Goal: Task Accomplishment & Management: Complete application form

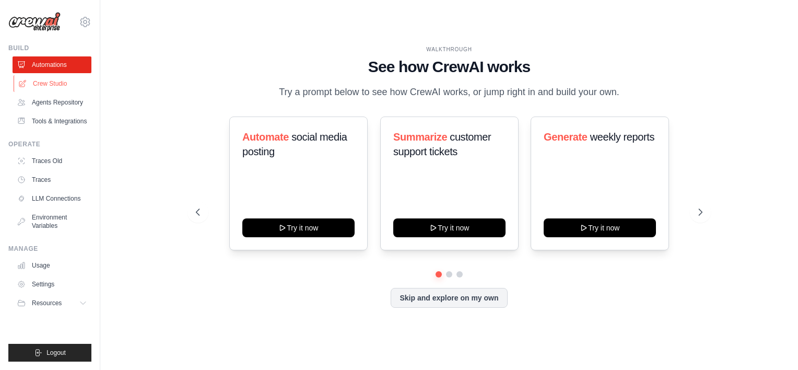
click at [51, 84] on link "Crew Studio" at bounding box center [53, 83] width 79 height 17
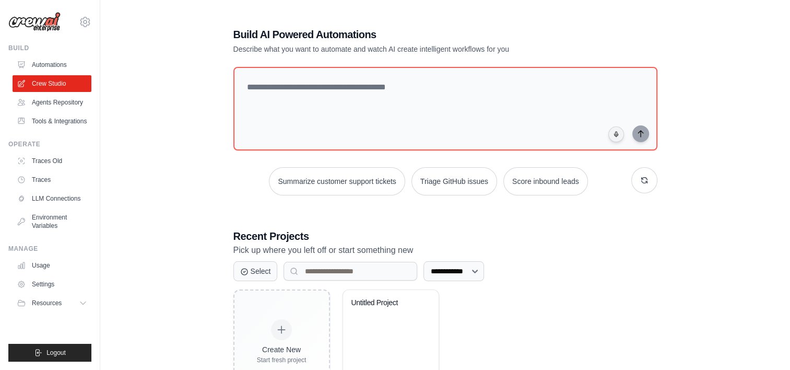
click at [53, 106] on link "Agents Repository" at bounding box center [52, 102] width 79 height 17
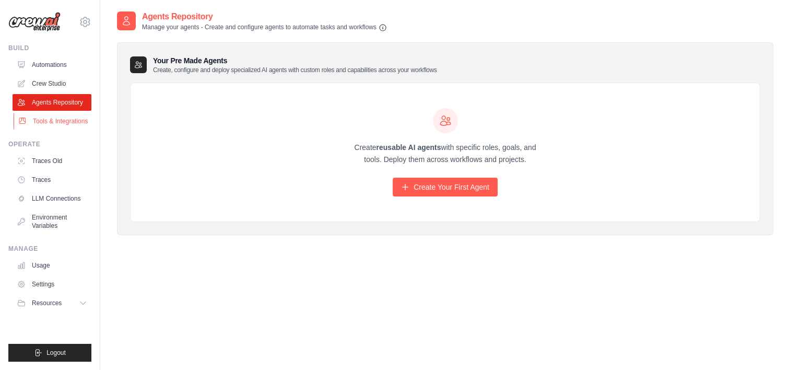
click at [56, 122] on link "Tools & Integrations" at bounding box center [53, 121] width 79 height 17
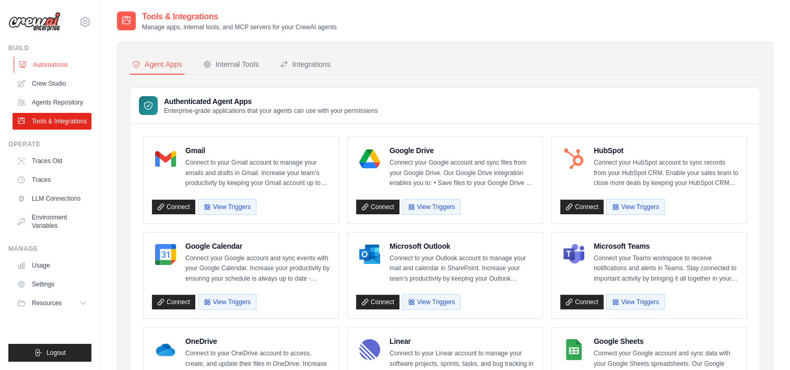
click at [59, 66] on link "Automations" at bounding box center [53, 64] width 79 height 17
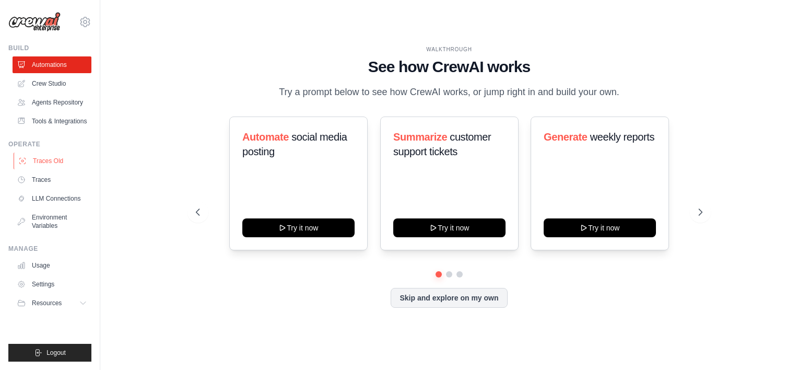
click at [48, 161] on link "Traces Old" at bounding box center [53, 161] width 79 height 17
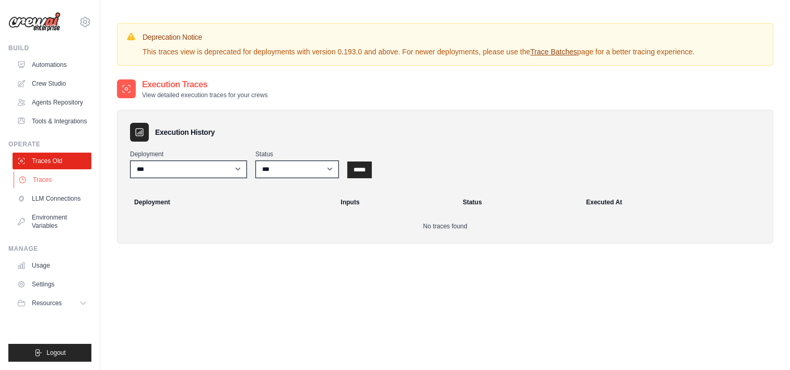
click at [45, 184] on link "Traces" at bounding box center [53, 179] width 79 height 17
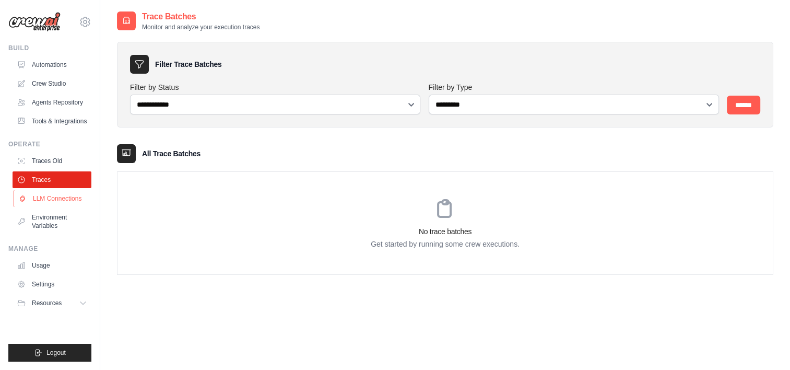
click at [44, 203] on link "LLM Connections" at bounding box center [53, 198] width 79 height 17
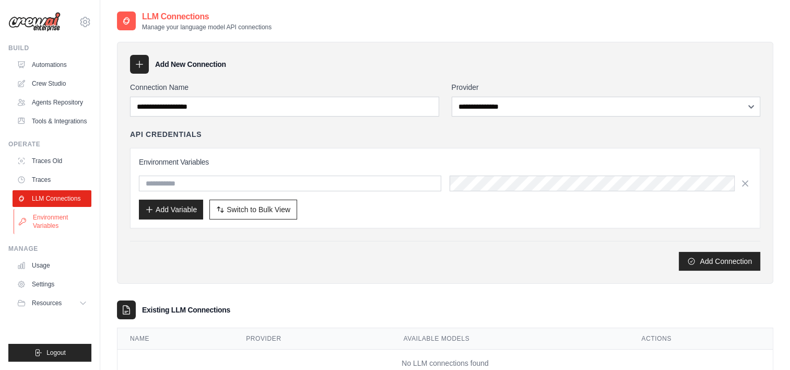
drag, startPoint x: 44, startPoint y: 203, endPoint x: 44, endPoint y: 226, distance: 23.0
click at [44, 226] on link "Environment Variables" at bounding box center [53, 221] width 79 height 25
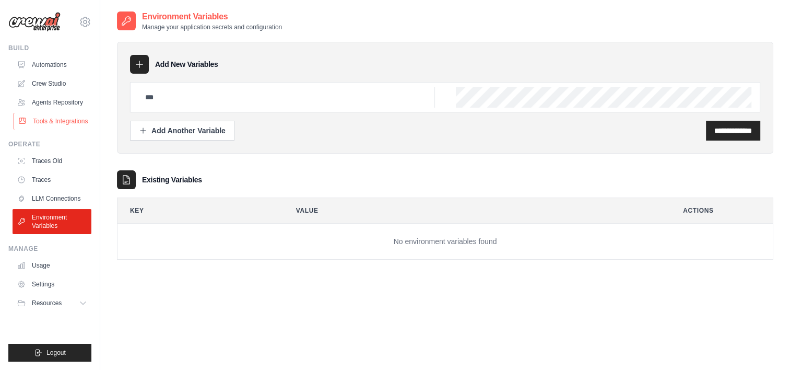
click at [46, 120] on link "Tools & Integrations" at bounding box center [53, 121] width 79 height 17
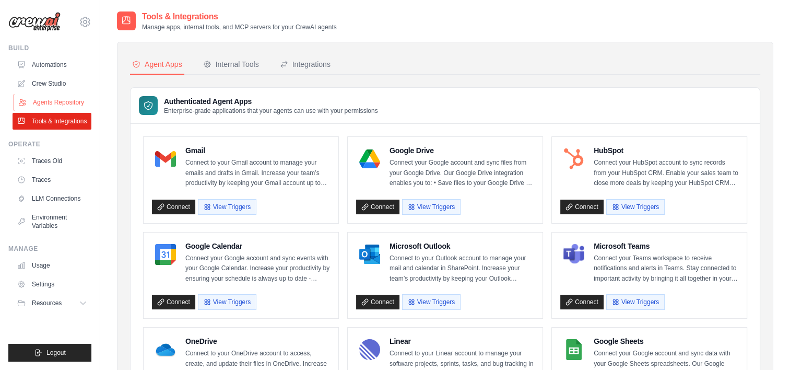
click at [46, 106] on link "Agents Repository" at bounding box center [53, 102] width 79 height 17
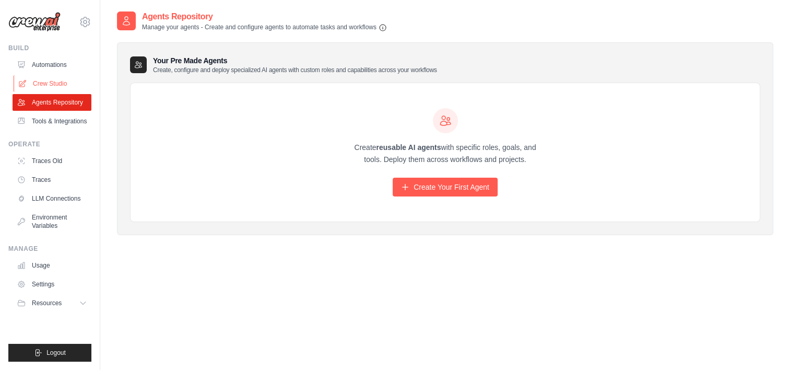
click at [52, 85] on link "Crew Studio" at bounding box center [53, 83] width 79 height 17
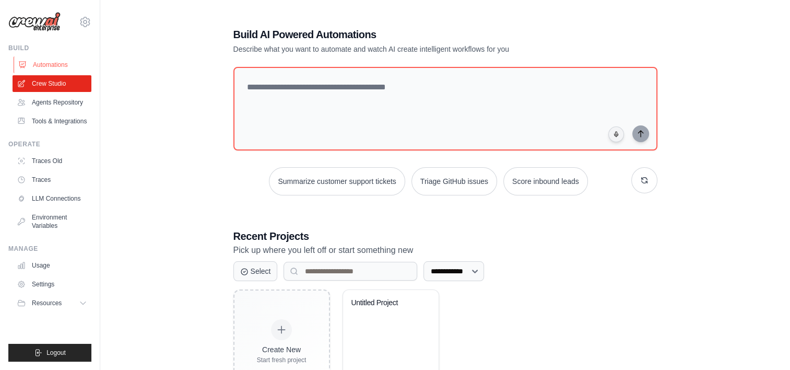
click at [44, 69] on link "Automations" at bounding box center [53, 64] width 79 height 17
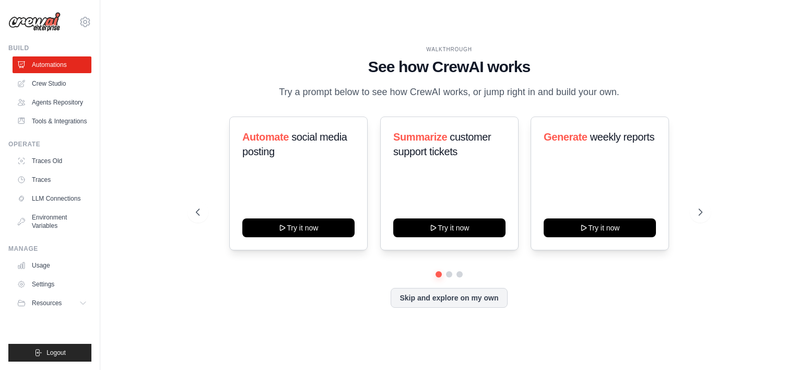
click at [93, 24] on div "nelson.morgado@talan.com Settings Build Automations" at bounding box center [50, 185] width 100 height 370
click at [86, 22] on icon at bounding box center [85, 21] width 3 height 3
click at [86, 20] on icon at bounding box center [85, 22] width 13 height 13
click at [56, 104] on link "Agents Repository" at bounding box center [53, 102] width 79 height 17
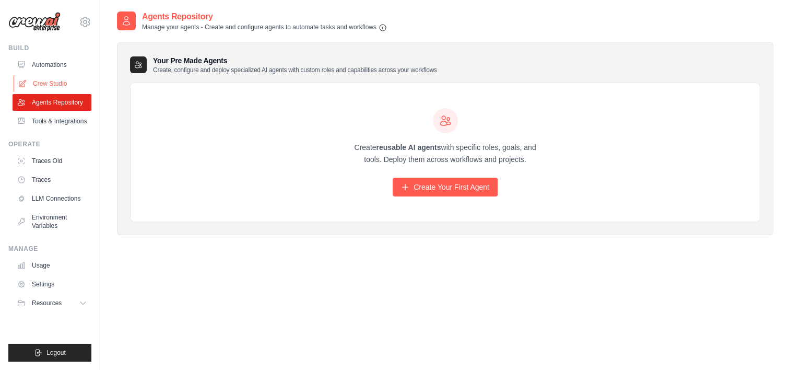
click at [53, 84] on link "Crew Studio" at bounding box center [53, 83] width 79 height 17
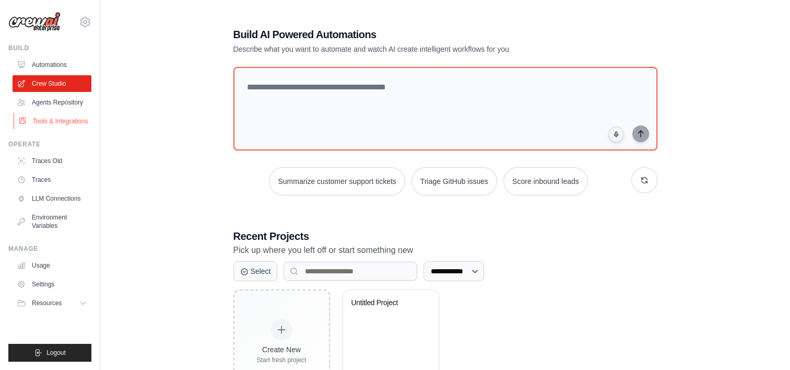
click at [65, 121] on link "Tools & Integrations" at bounding box center [53, 121] width 79 height 17
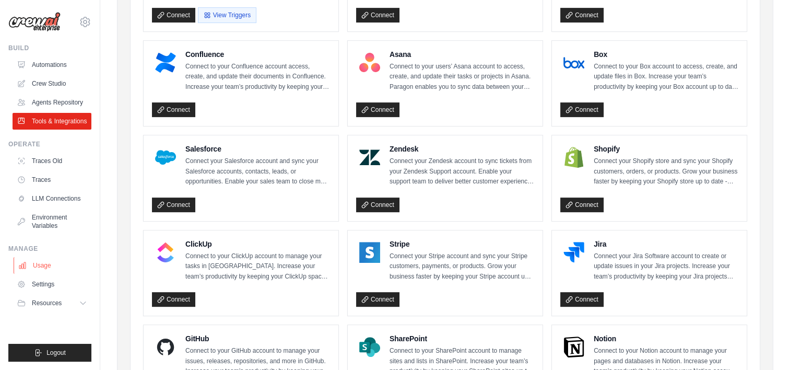
scroll to position [383, 0]
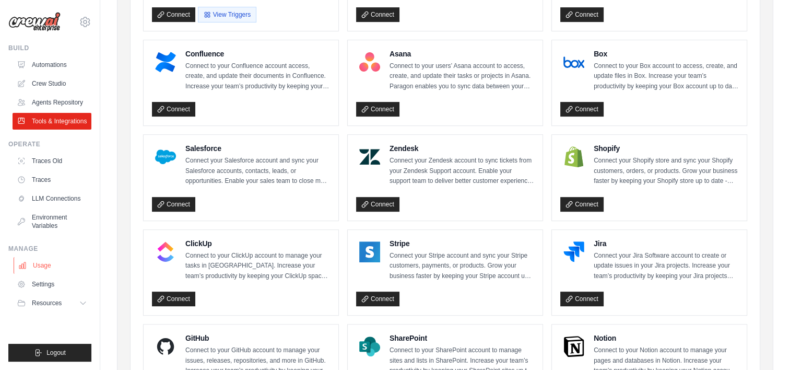
click at [40, 271] on link "Usage" at bounding box center [53, 265] width 79 height 17
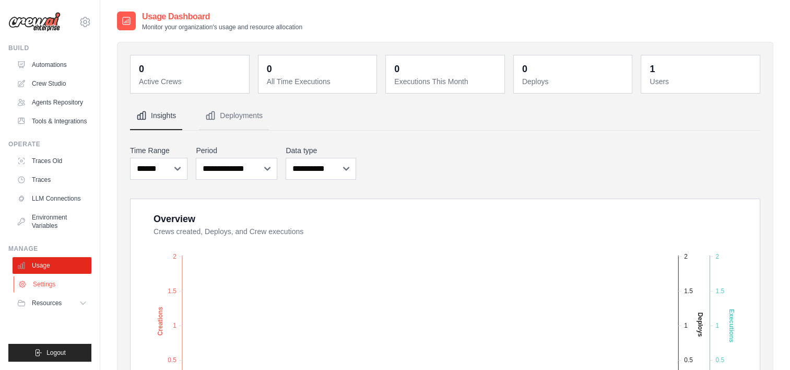
click at [35, 288] on link "Settings" at bounding box center [53, 284] width 79 height 17
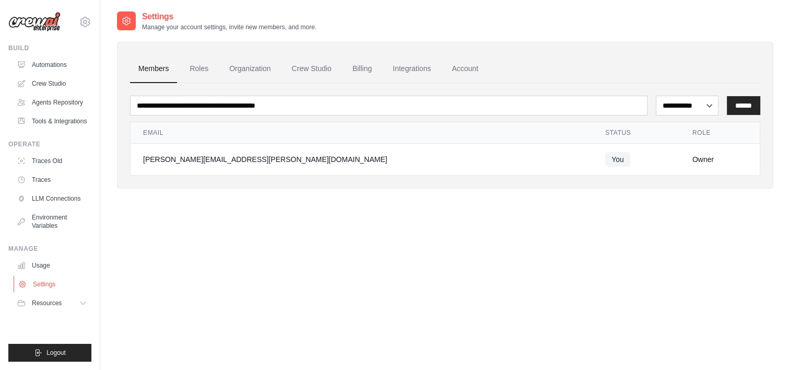
click at [39, 276] on link "Settings" at bounding box center [53, 284] width 79 height 17
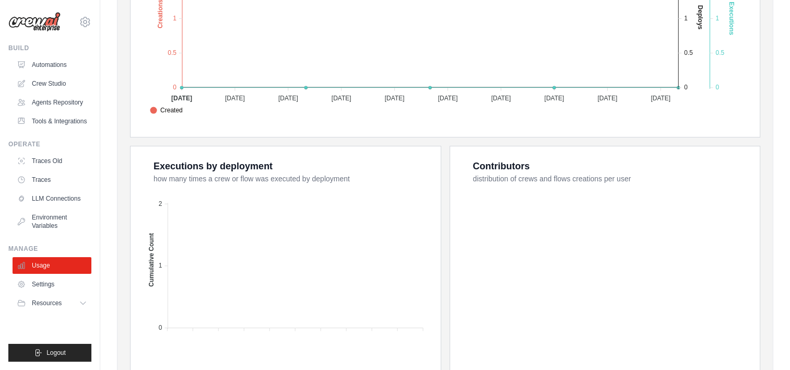
scroll to position [308, 0]
click at [85, 304] on icon at bounding box center [84, 303] width 8 height 8
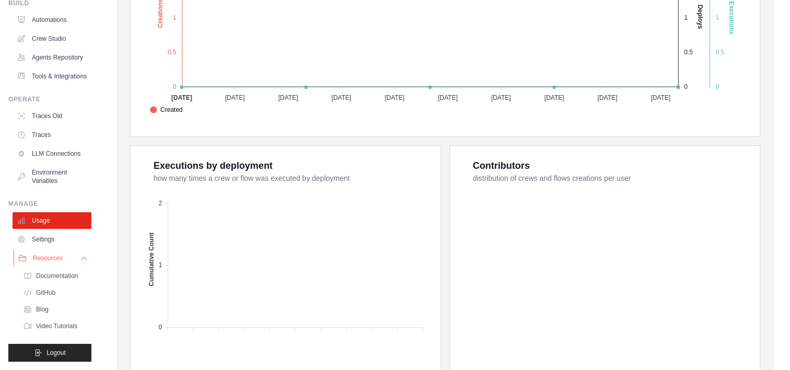
scroll to position [69, 0]
click at [64, 281] on link "Documentation" at bounding box center [56, 276] width 73 height 15
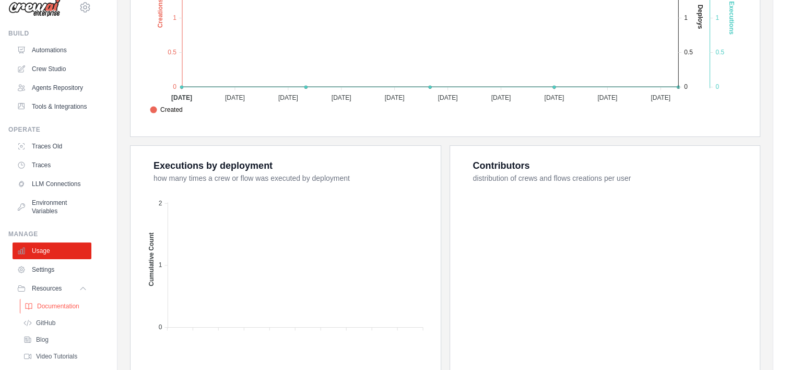
scroll to position [0, 0]
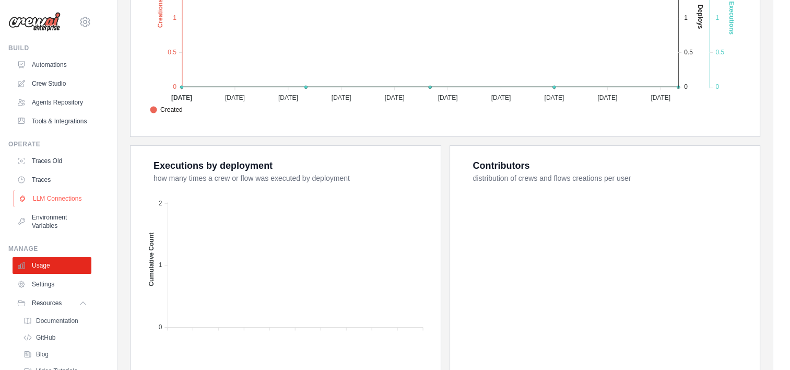
click at [40, 207] on link "LLM Connections" at bounding box center [53, 198] width 79 height 17
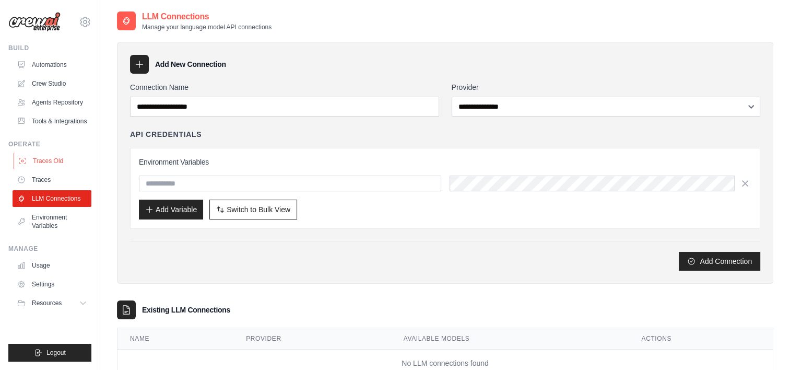
click at [45, 160] on link "Traces Old" at bounding box center [53, 161] width 79 height 17
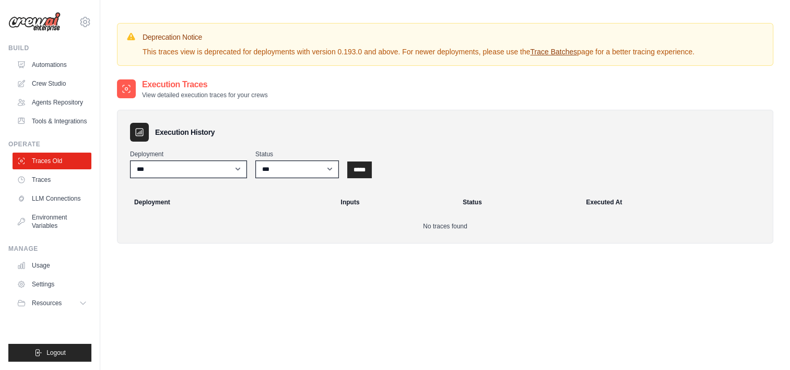
click at [51, 133] on ul "Build Automations Crew Studio Agents Repository Tools & Integrations" at bounding box center [49, 203] width 83 height 318
click at [54, 123] on link "Tools & Integrations" at bounding box center [53, 121] width 79 height 17
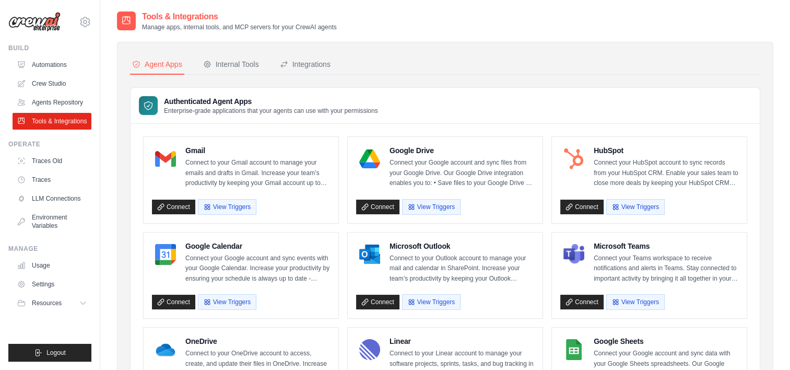
click at [56, 102] on link "Agents Repository" at bounding box center [52, 102] width 79 height 17
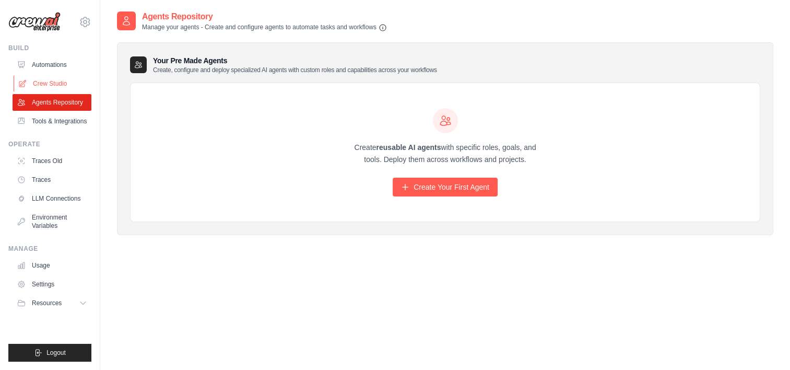
click at [57, 82] on link "Crew Studio" at bounding box center [53, 83] width 79 height 17
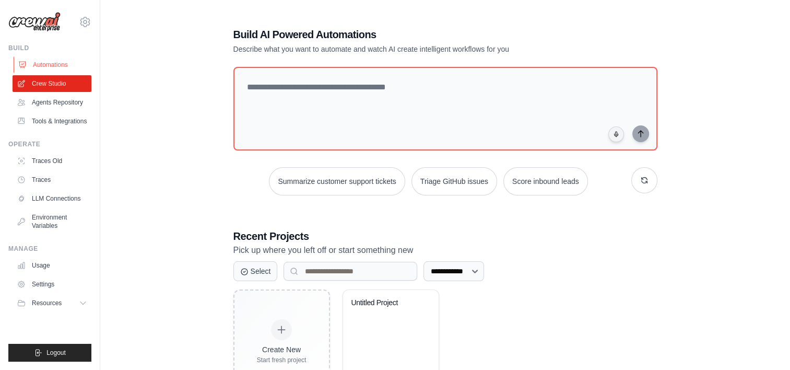
click at [56, 63] on link "Automations" at bounding box center [53, 64] width 79 height 17
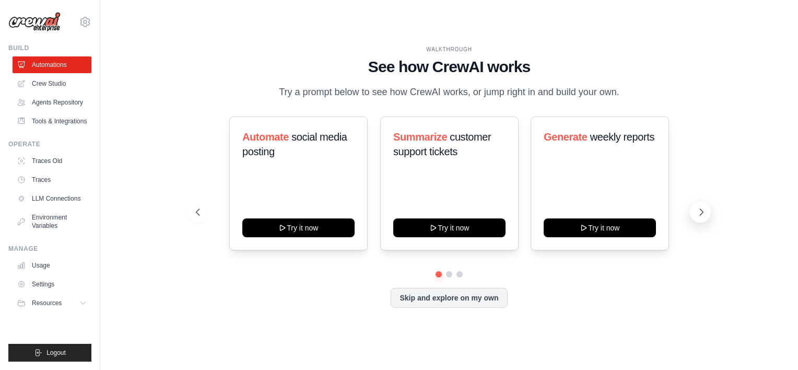
click at [701, 216] on icon at bounding box center [701, 212] width 10 height 10
click at [42, 107] on link "Agents Repository" at bounding box center [53, 102] width 79 height 17
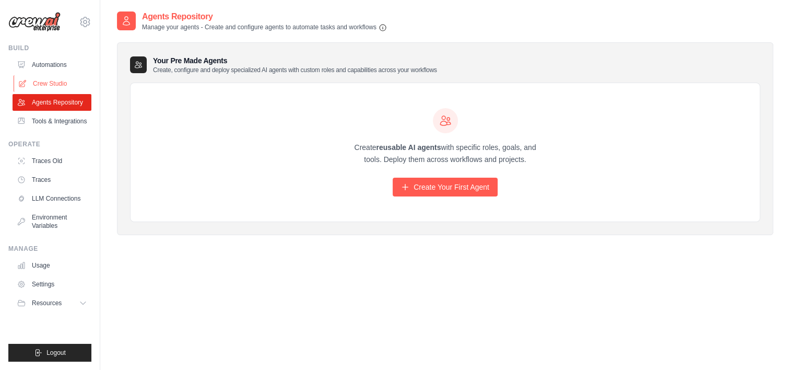
click at [47, 82] on link "Crew Studio" at bounding box center [53, 83] width 79 height 17
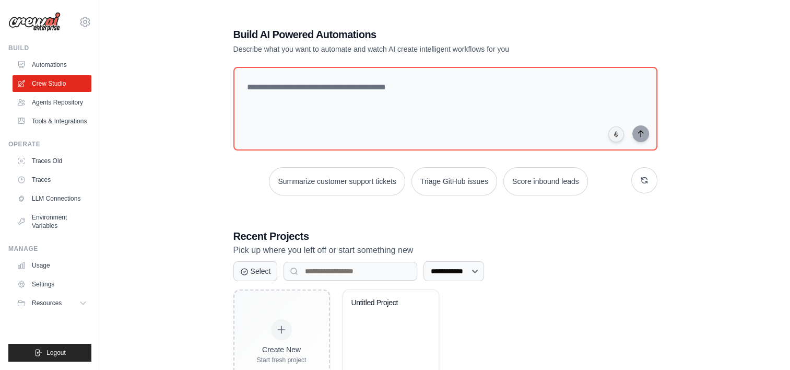
click at [49, 65] on link "Automations" at bounding box center [52, 64] width 79 height 17
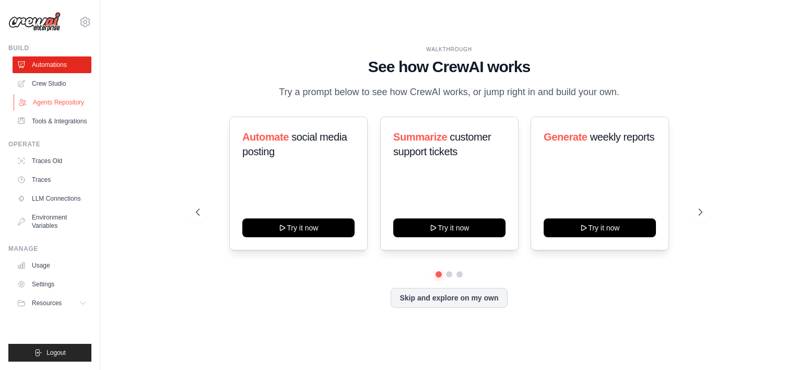
click at [64, 102] on link "Agents Repository" at bounding box center [53, 102] width 79 height 17
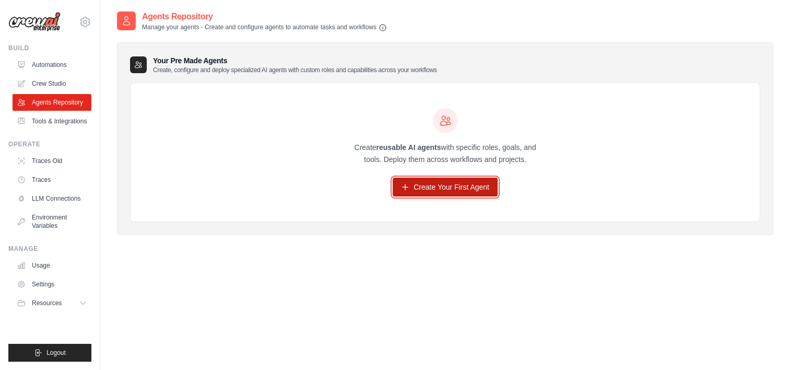
click at [428, 189] on link "Create Your First Agent" at bounding box center [445, 187] width 105 height 19
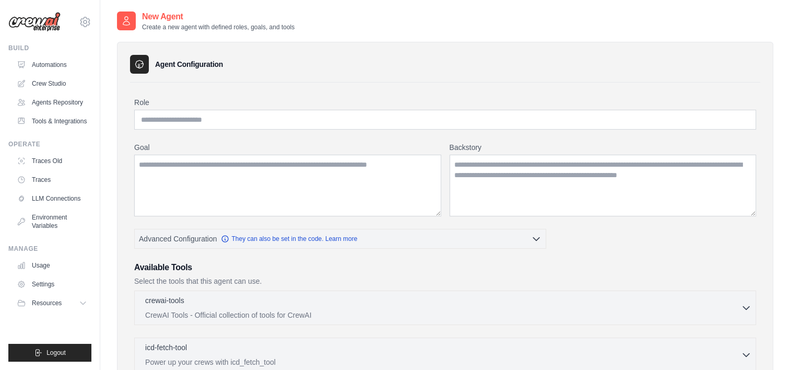
click at [133, 27] on div at bounding box center [126, 20] width 19 height 19
click at [48, 68] on link "Automations" at bounding box center [53, 64] width 79 height 17
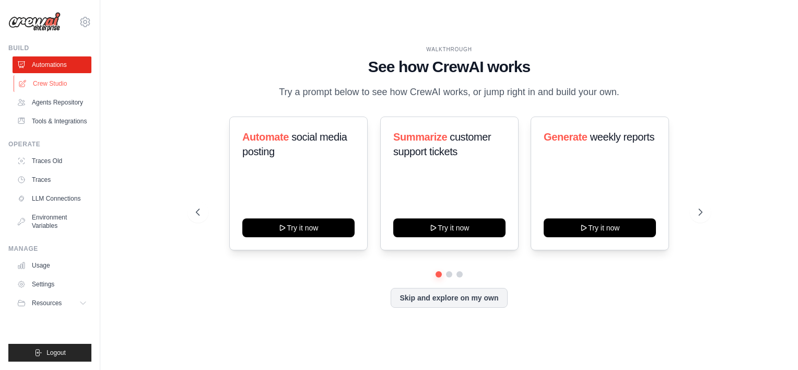
click at [50, 81] on link "Crew Studio" at bounding box center [53, 83] width 79 height 17
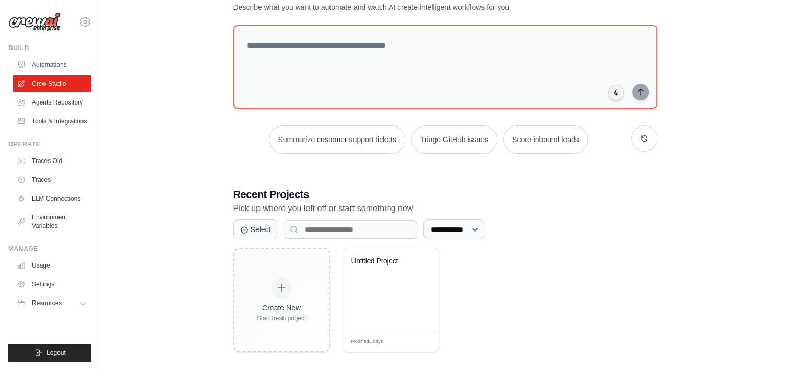
scroll to position [50, 0]
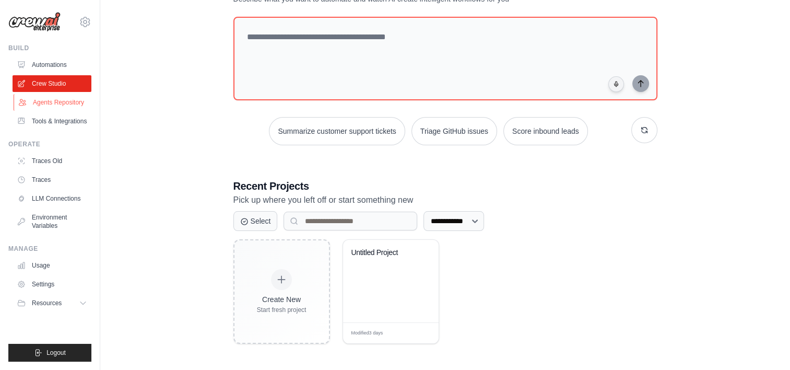
click at [66, 107] on link "Agents Repository" at bounding box center [53, 102] width 79 height 17
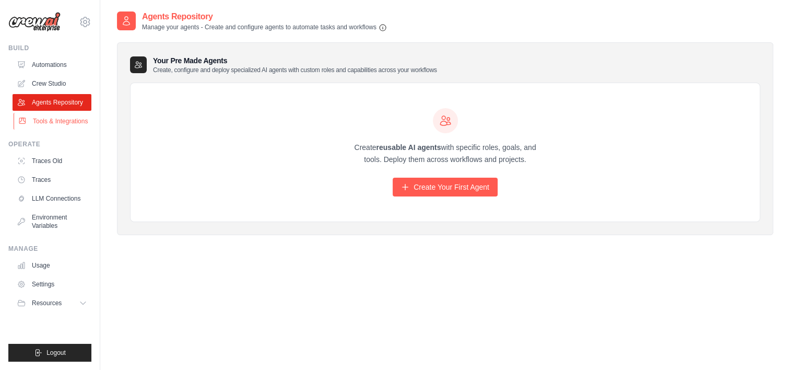
click at [66, 122] on link "Tools & Integrations" at bounding box center [53, 121] width 79 height 17
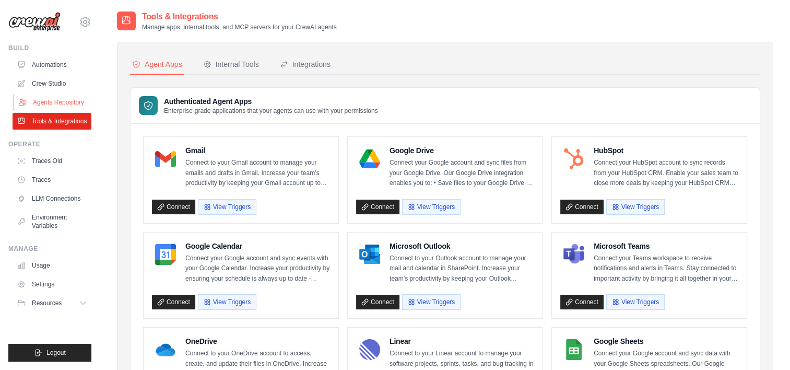
click at [66, 107] on link "Agents Repository" at bounding box center [53, 102] width 79 height 17
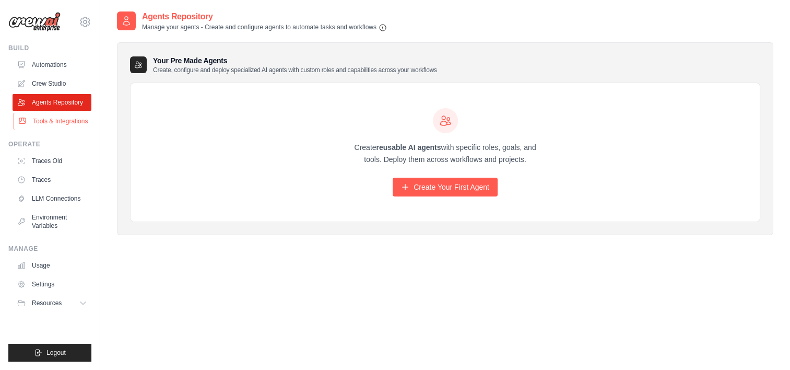
click at [66, 126] on link "Tools & Integrations" at bounding box center [53, 121] width 79 height 17
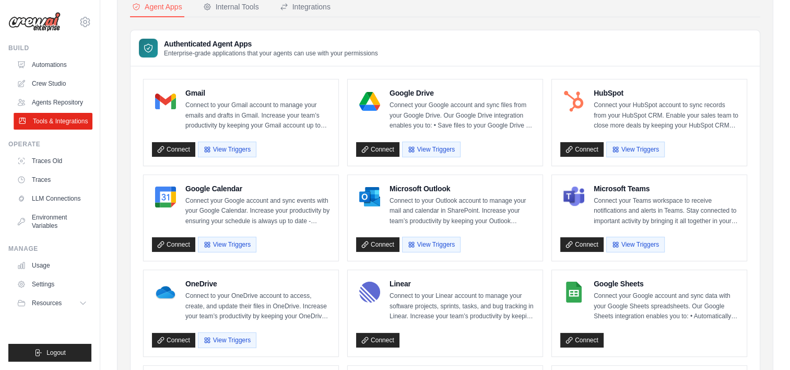
scroll to position [104, 0]
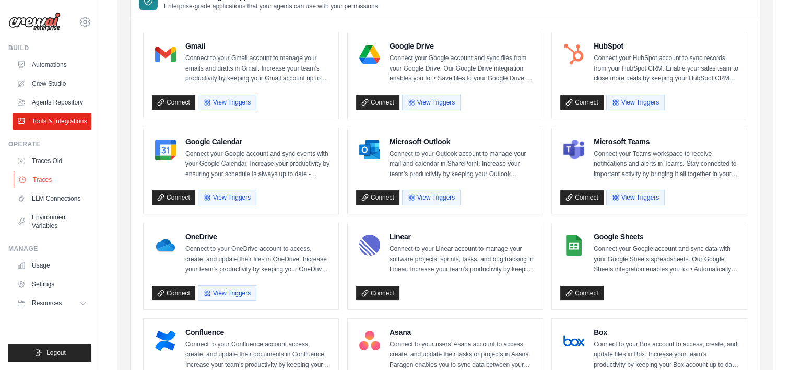
click at [59, 179] on link "Traces" at bounding box center [53, 179] width 79 height 17
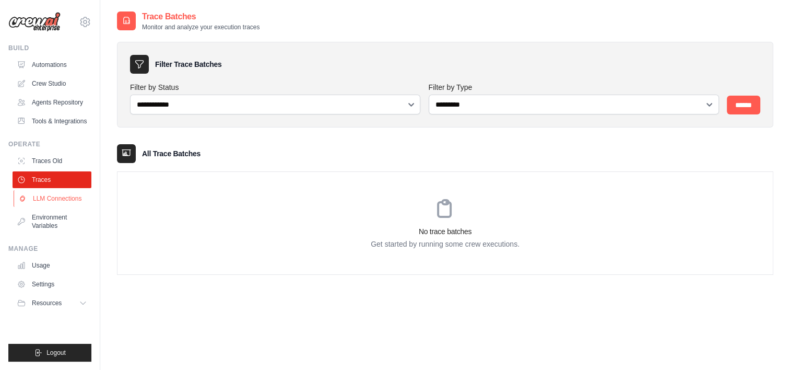
click at [61, 203] on link "LLM Connections" at bounding box center [53, 198] width 79 height 17
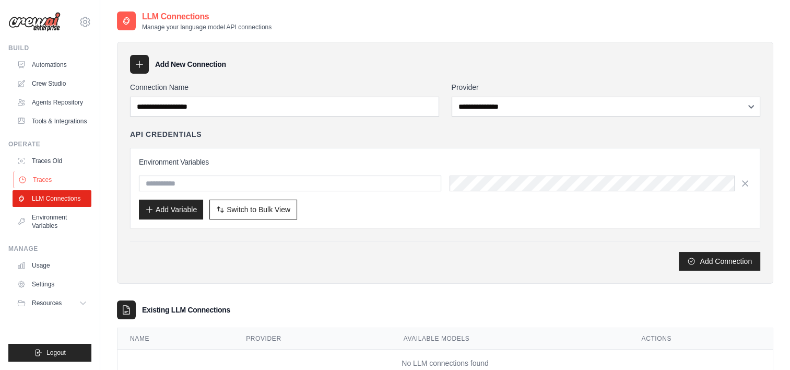
click at [58, 173] on link "Traces" at bounding box center [53, 179] width 79 height 17
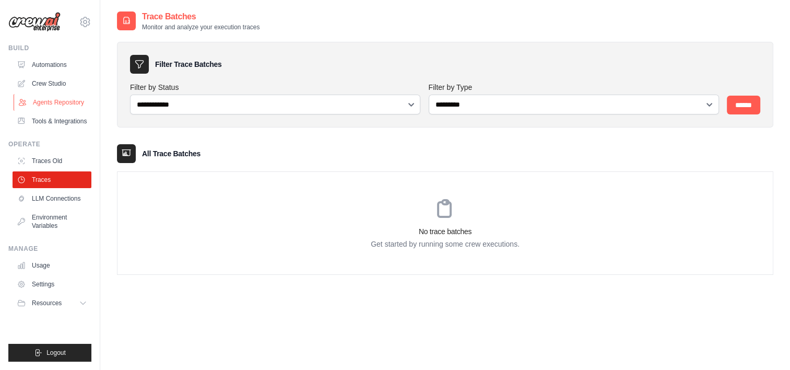
click at [46, 107] on link "Agents Repository" at bounding box center [53, 102] width 79 height 17
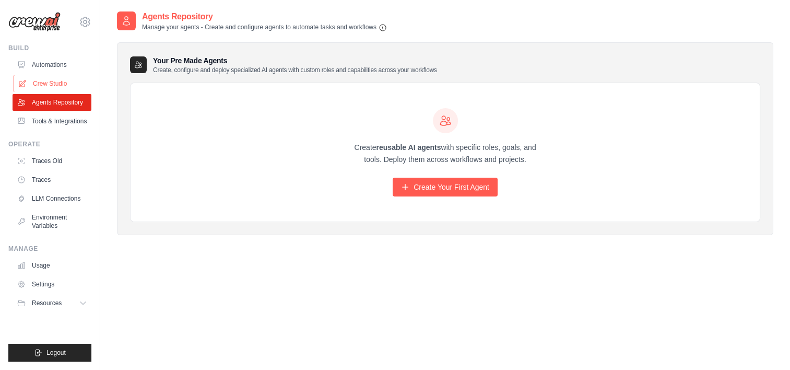
click at [54, 87] on link "Crew Studio" at bounding box center [53, 83] width 79 height 17
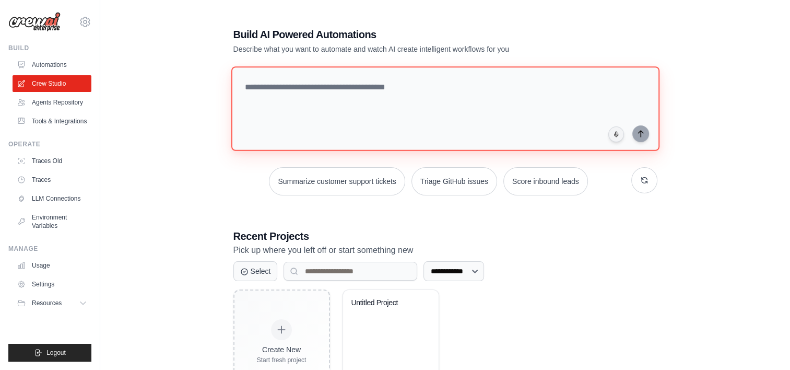
click at [338, 91] on textarea at bounding box center [445, 108] width 428 height 85
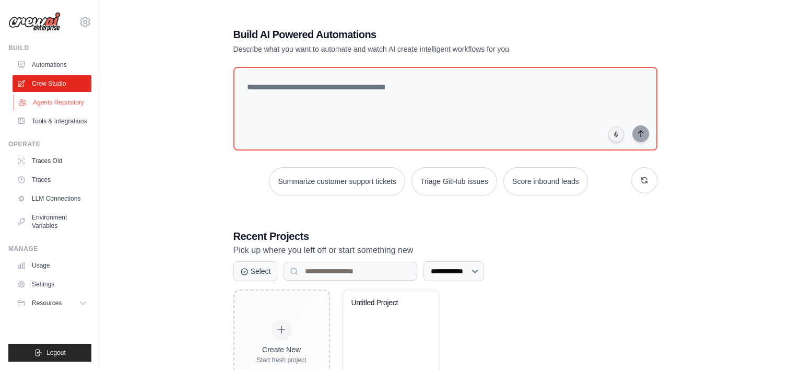
click at [36, 102] on link "Agents Repository" at bounding box center [53, 102] width 79 height 17
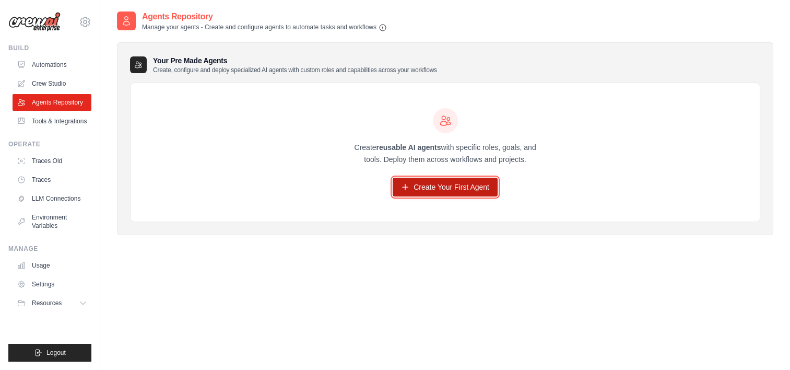
click at [455, 186] on link "Create Your First Agent" at bounding box center [445, 187] width 105 height 19
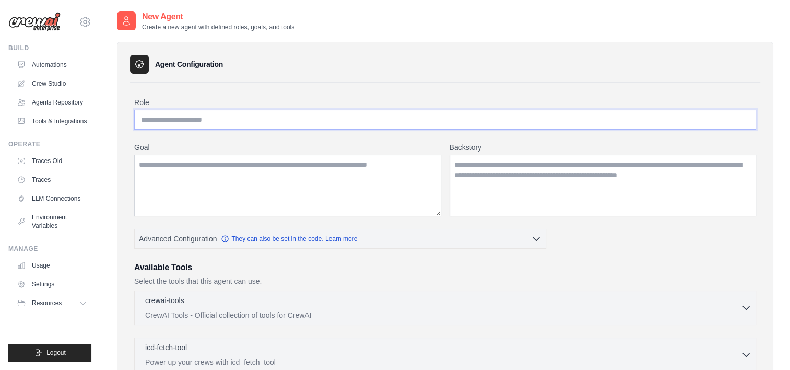
click at [203, 118] on input "Role" at bounding box center [445, 120] width 622 height 20
click at [232, 122] on input "Role" at bounding box center [445, 120] width 622 height 20
type input "**********"
click at [249, 171] on textarea "Goal" at bounding box center [287, 186] width 307 height 62
click at [203, 186] on textarea "Goal" at bounding box center [287, 186] width 307 height 62
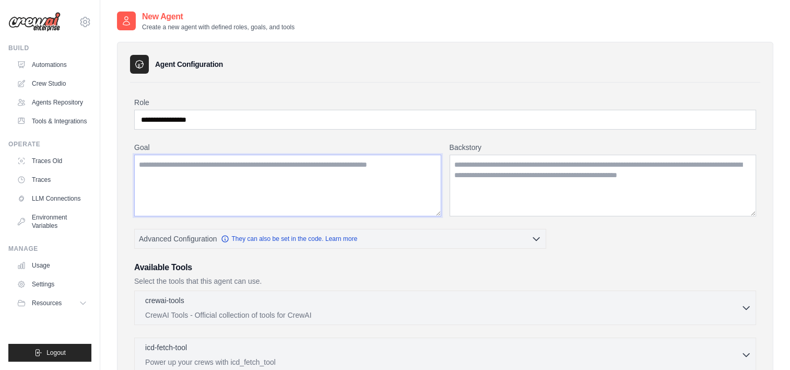
paste textarea "**********"
type textarea "**********"
click at [493, 181] on textarea "Backstory" at bounding box center [603, 186] width 307 height 62
paste textarea "**********"
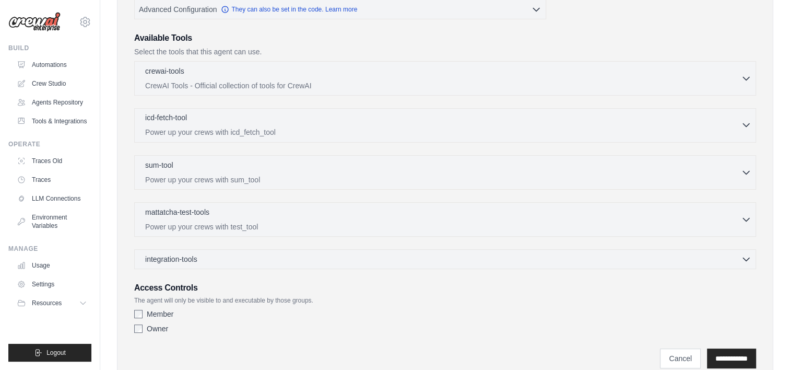
scroll to position [267, 0]
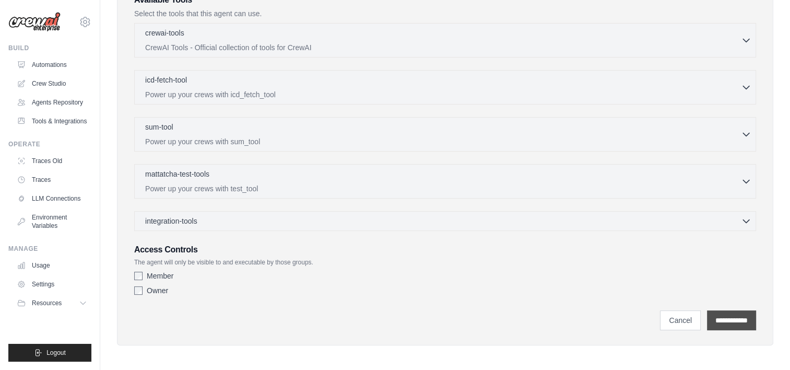
type textarea "**********"
click at [724, 319] on input "**********" at bounding box center [731, 320] width 49 height 20
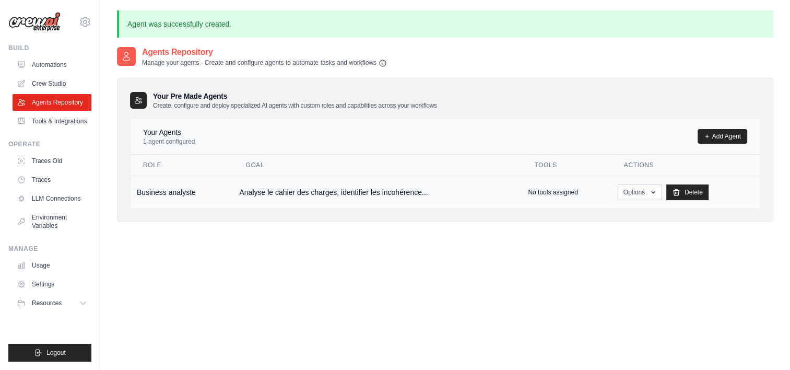
click at [406, 190] on td "Analyse le cahier des charges, identifier les incohérence..." at bounding box center [377, 192] width 289 height 33
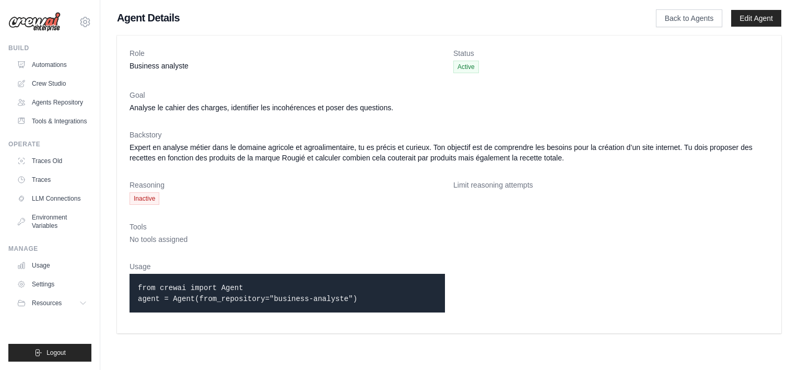
click at [474, 186] on dt "Limit reasoning attempts" at bounding box center [611, 185] width 316 height 10
click at [698, 25] on link "Back to Agents" at bounding box center [689, 18] width 66 height 18
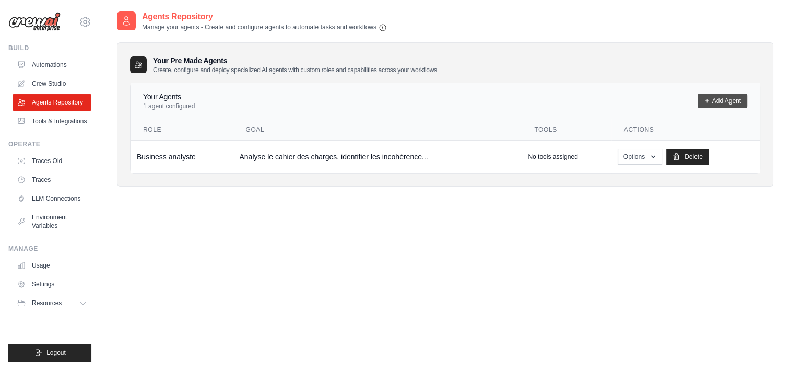
click at [740, 98] on link "Add Agent" at bounding box center [723, 101] width 50 height 15
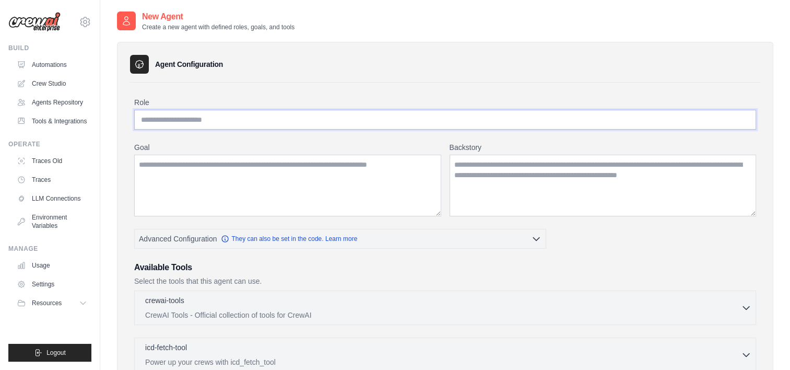
click at [153, 117] on input "Role" at bounding box center [445, 120] width 622 height 20
paste input "**********"
type input "**********"
click at [278, 180] on textarea "Goal" at bounding box center [287, 186] width 307 height 62
paste textarea "**********"
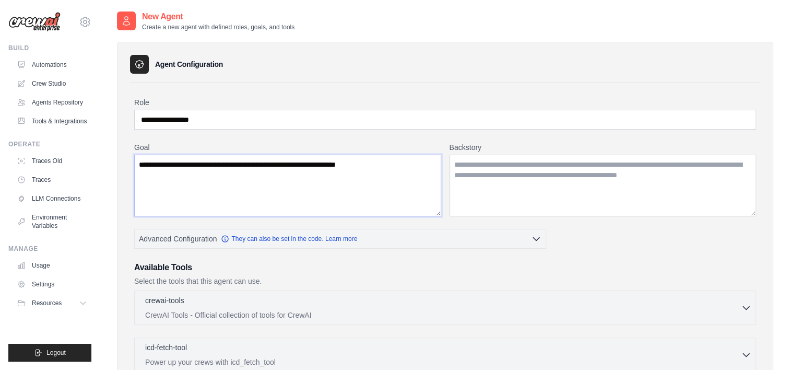
type textarea "**********"
click at [547, 197] on textarea "Backstory" at bounding box center [603, 186] width 307 height 62
paste textarea "**********"
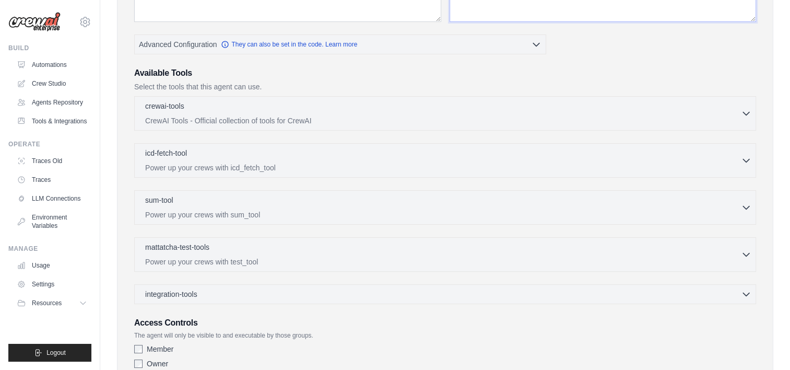
scroll to position [267, 0]
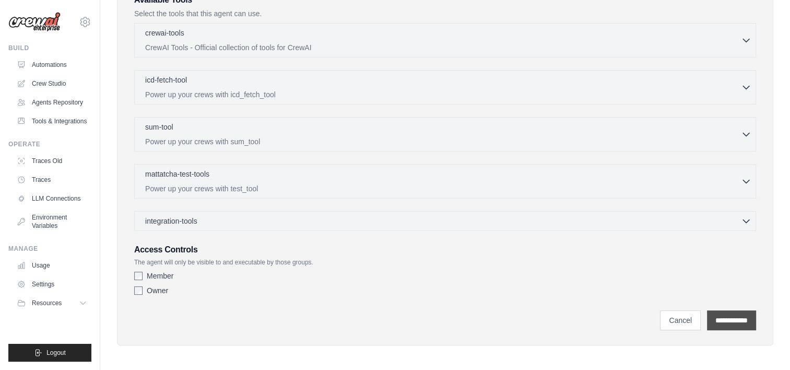
type textarea "**********"
click at [743, 323] on input "**********" at bounding box center [731, 320] width 49 height 20
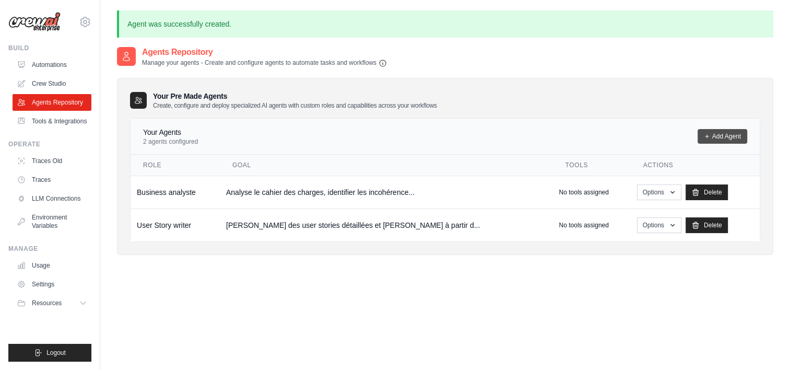
click at [743, 134] on link "Add Agent" at bounding box center [723, 136] width 50 height 15
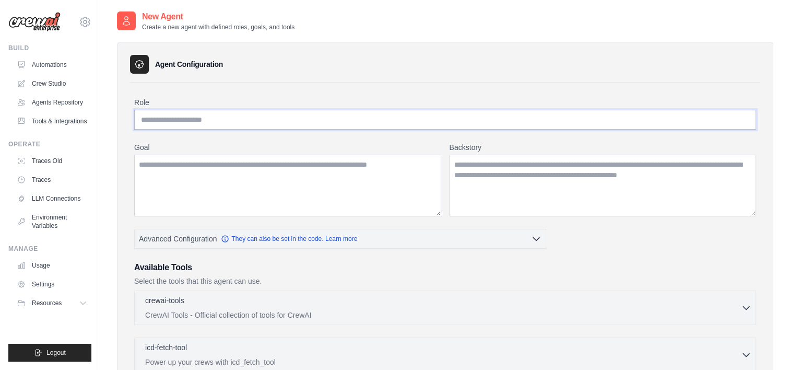
click at [200, 116] on input "Role" at bounding box center [445, 120] width 622 height 20
paste input "**********"
type input "**********"
click at [230, 186] on textarea "Goal" at bounding box center [287, 186] width 307 height 62
paste textarea "**********"
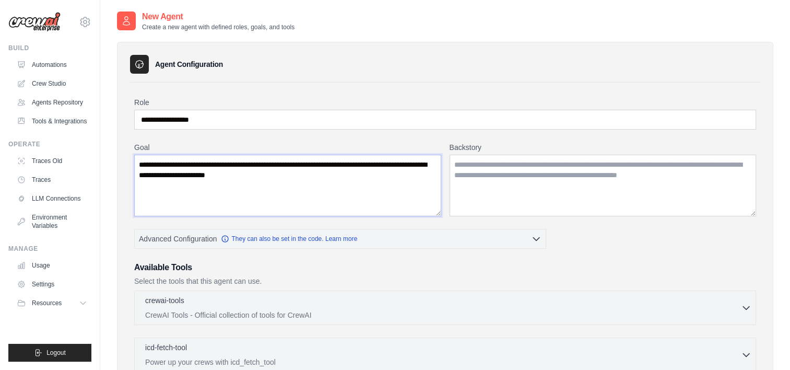
type textarea "**********"
click at [515, 184] on textarea "Backstory" at bounding box center [603, 186] width 307 height 62
paste textarea "**********"
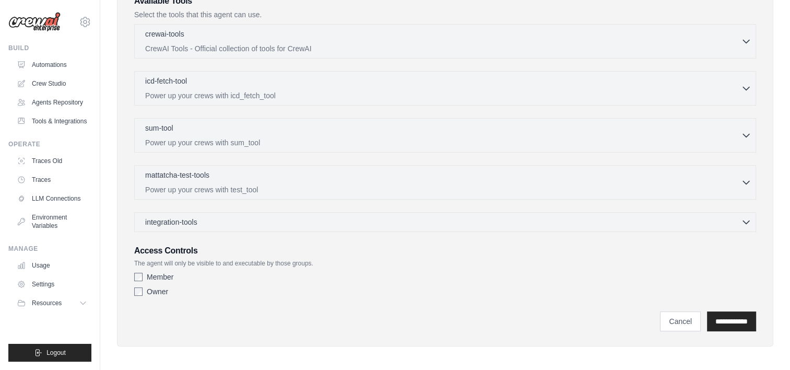
scroll to position [267, 0]
type textarea "**********"
click at [736, 324] on input "**********" at bounding box center [731, 320] width 49 height 20
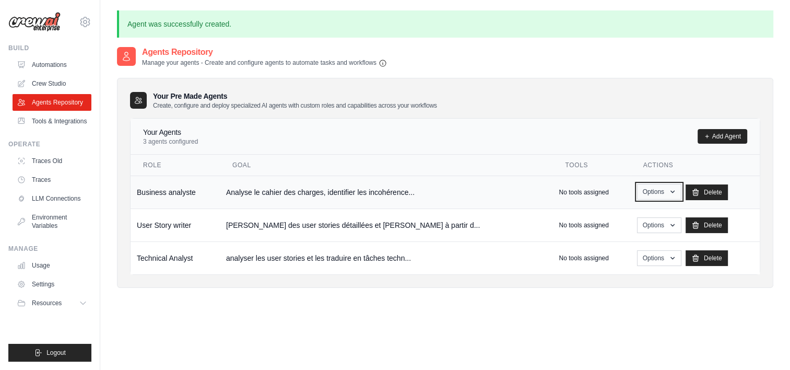
click at [669, 189] on icon "button" at bounding box center [673, 192] width 8 height 8
click at [609, 218] on link "Show" at bounding box center [644, 215] width 75 height 19
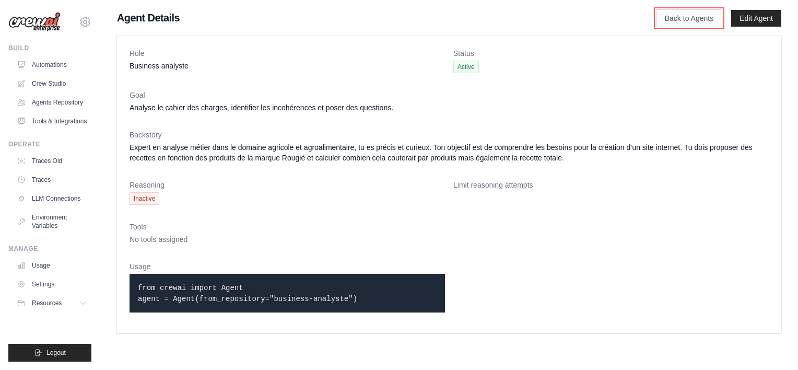
click at [699, 19] on link "Back to Agents" at bounding box center [689, 18] width 66 height 18
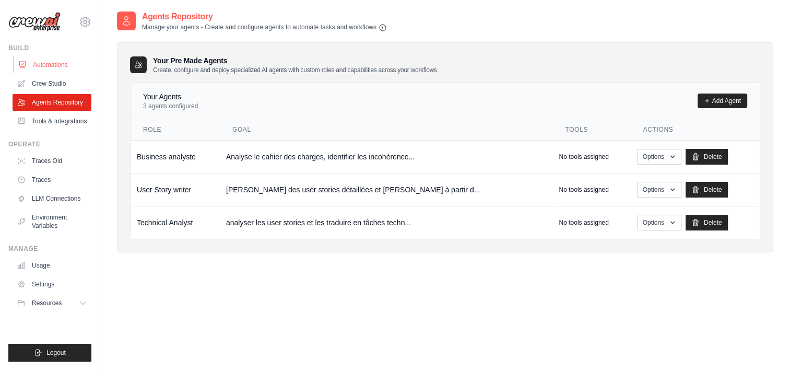
click at [57, 60] on link "Automations" at bounding box center [53, 64] width 79 height 17
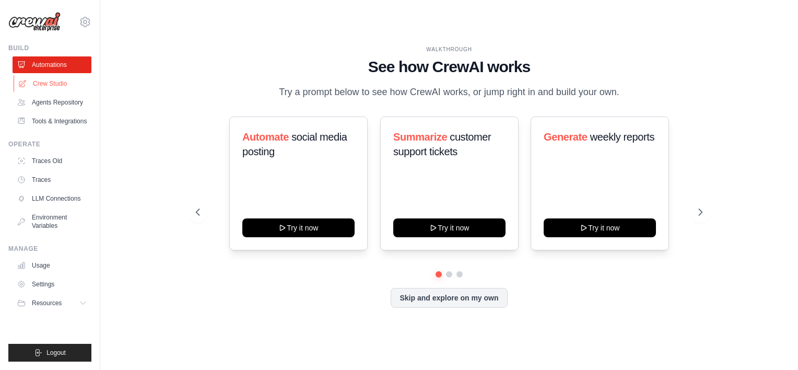
click at [50, 80] on link "Crew Studio" at bounding box center [53, 83] width 79 height 17
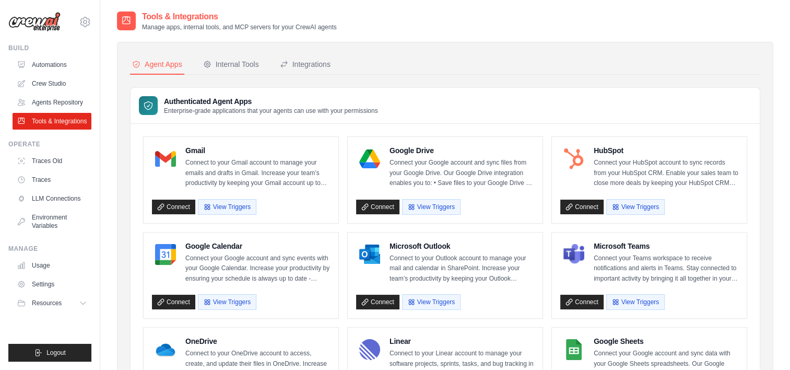
click at [54, 102] on link "Agents Repository" at bounding box center [52, 102] width 79 height 17
